Goal: Transaction & Acquisition: Purchase product/service

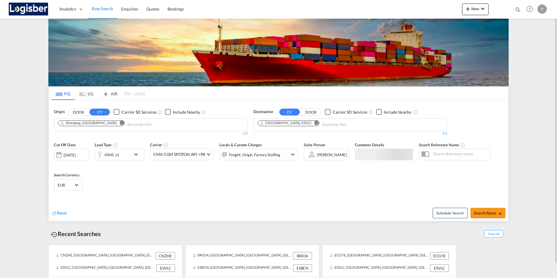
click at [119, 123] on md-icon "Remove" at bounding box center [121, 123] width 4 height 4
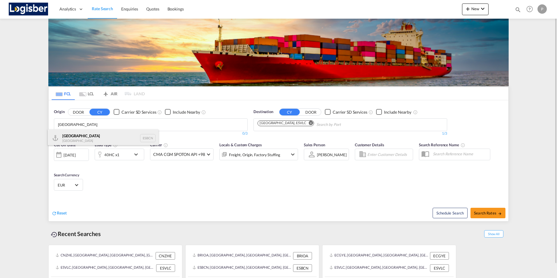
type input "[GEOGRAPHIC_DATA]"
click at [78, 136] on div "Barcelona Spain ESBCN" at bounding box center [103, 137] width 111 height 17
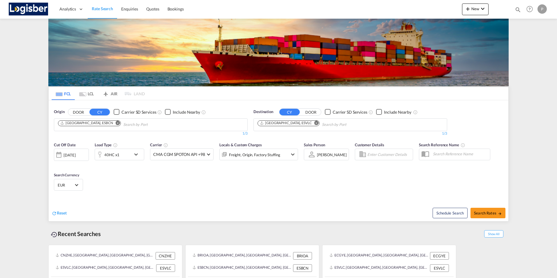
click at [314, 124] on md-icon "Remove" at bounding box center [316, 123] width 4 height 4
click at [281, 125] on body "Analytics Dashboard Rate Search Enquiries Quotes Bookings" at bounding box center [278, 139] width 557 height 278
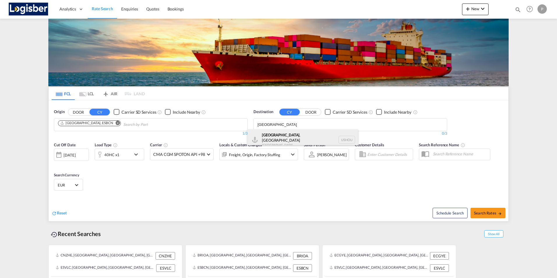
type input "[GEOGRAPHIC_DATA]"
click at [269, 137] on div "[GEOGRAPHIC_DATA] , [GEOGRAPHIC_DATA] [GEOGRAPHIC_DATA] USHOU" at bounding box center [302, 139] width 111 height 21
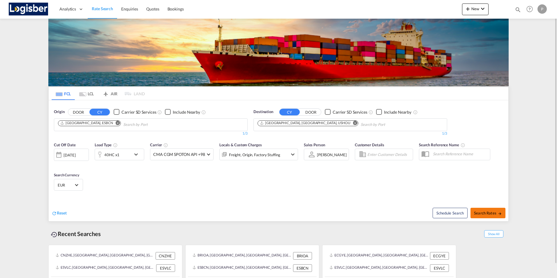
click at [489, 212] on span "Search Rates" at bounding box center [488, 212] width 28 height 5
type input "ESBCN to USHOU / [DATE]"
